Goal: Transaction & Acquisition: Purchase product/service

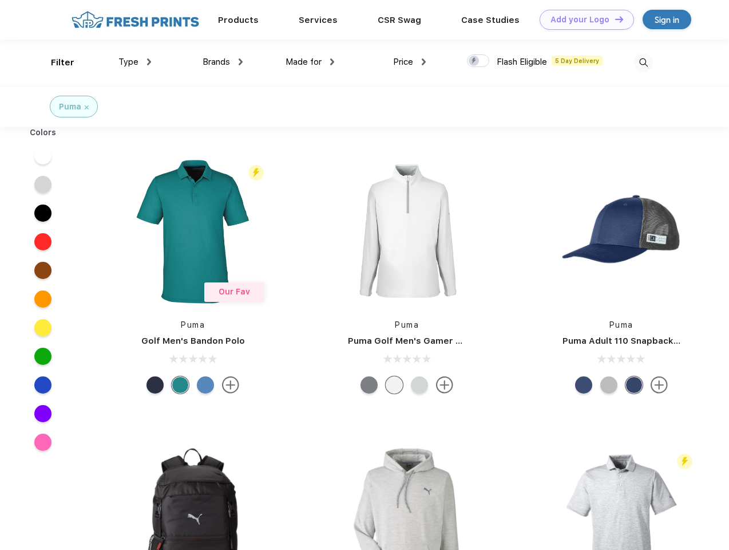
click at [583, 19] on link "Add your Logo Design Tool" at bounding box center [587, 20] width 94 height 20
click at [0, 0] on div "Design Tool" at bounding box center [0, 0] width 0 height 0
click at [614, 19] on link "Add your Logo Design Tool" at bounding box center [587, 20] width 94 height 20
click at [55, 62] on div "Filter" at bounding box center [62, 62] width 23 height 13
click at [135, 62] on span "Type" at bounding box center [129, 62] width 20 height 10
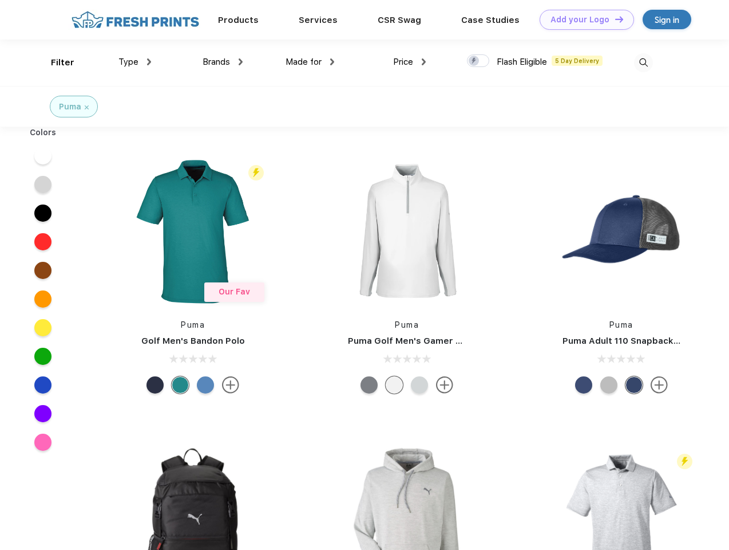
click at [223, 62] on span "Brands" at bounding box center [216, 62] width 27 height 10
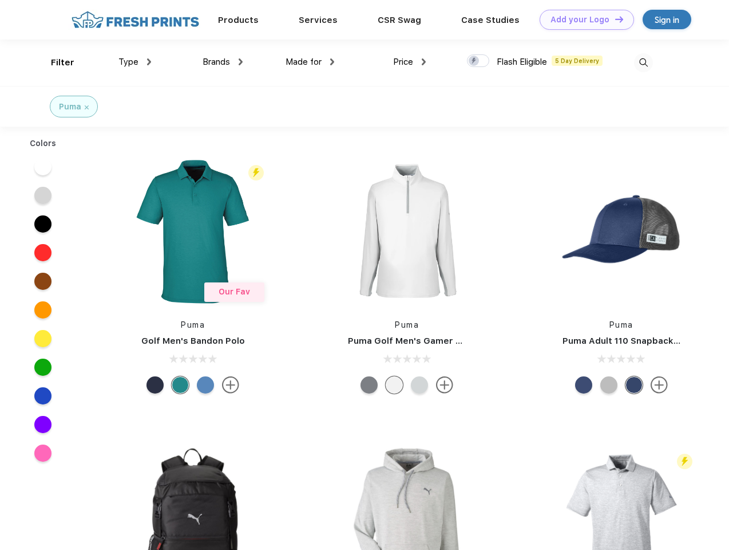
click at [310, 62] on span "Made for" at bounding box center [304, 62] width 36 height 10
click at [410, 62] on span "Price" at bounding box center [403, 62] width 20 height 10
click at [479, 61] on div at bounding box center [478, 60] width 22 height 13
click at [475, 61] on input "checkbox" at bounding box center [470, 57] width 7 height 7
click at [643, 62] on img at bounding box center [643, 62] width 19 height 19
